Goal: Find specific page/section: Find specific page/section

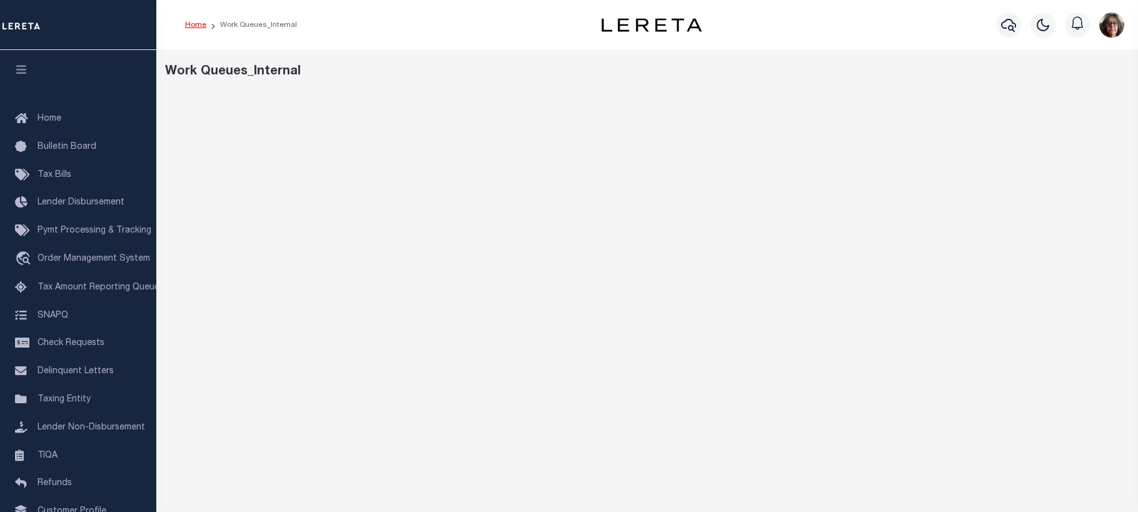
click at [194, 24] on link "Home" at bounding box center [195, 25] width 21 height 8
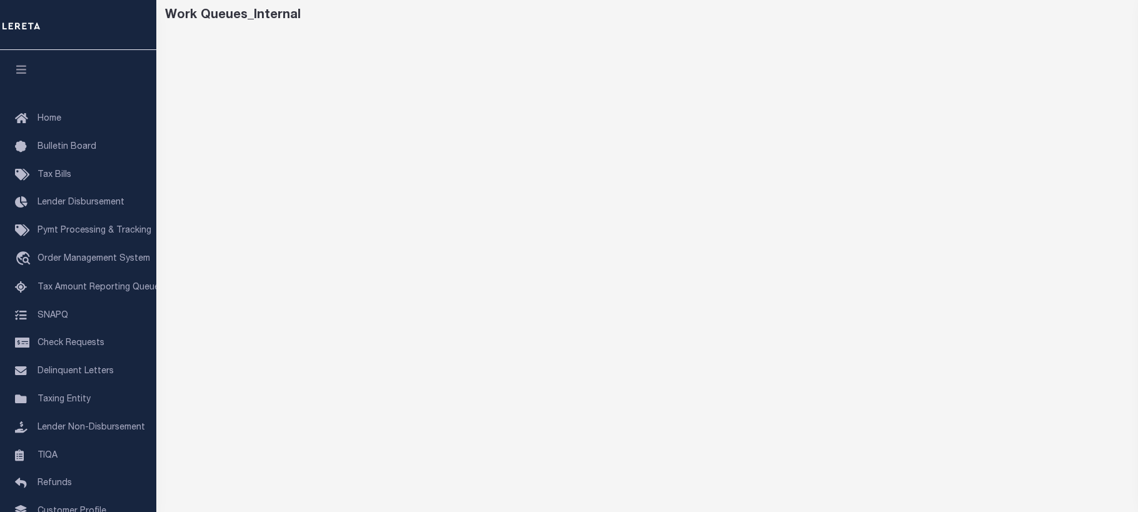
scroll to position [85, 0]
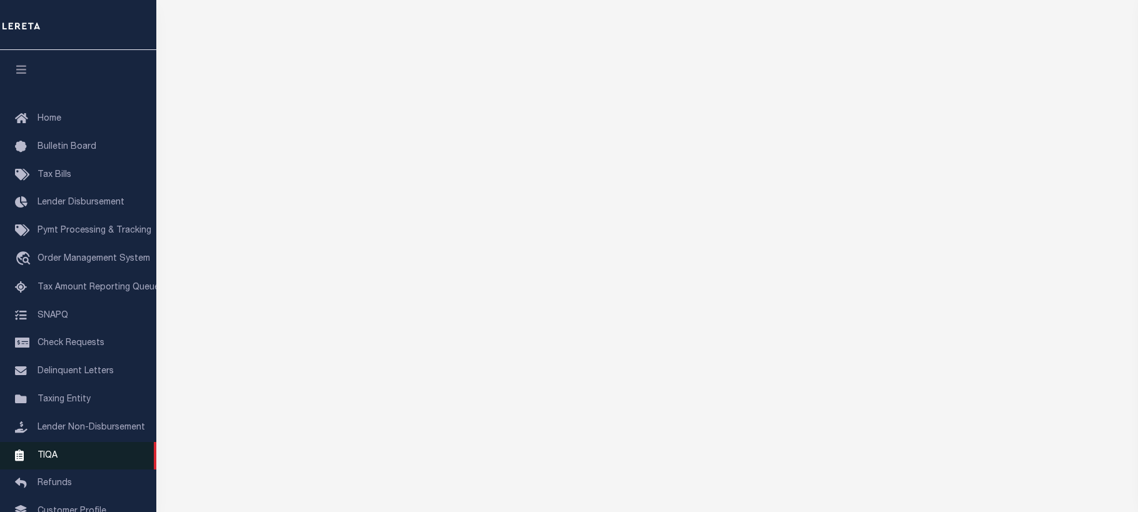
click at [44, 460] on span "TIQA" at bounding box center [48, 455] width 20 height 9
